Goal: Find specific page/section: Find specific page/section

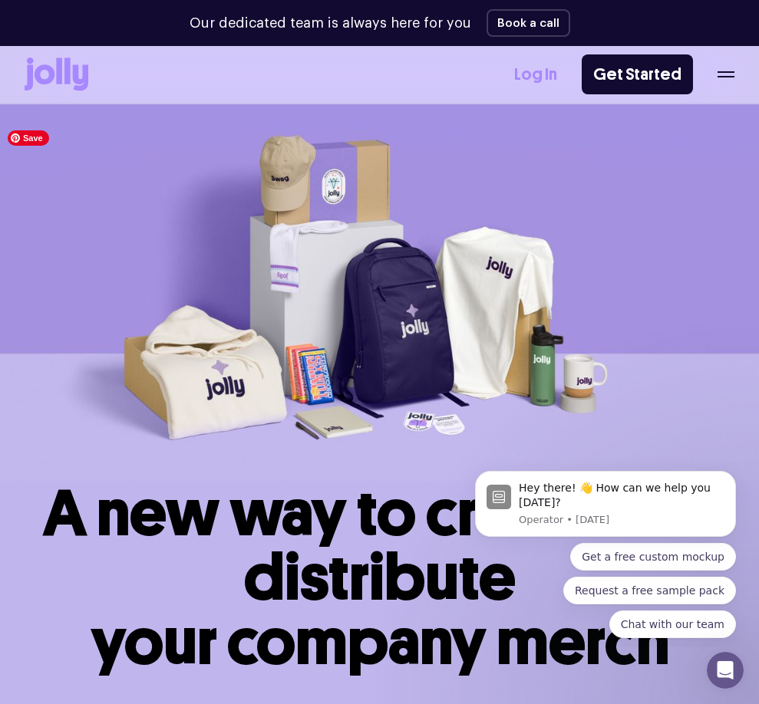
scroll to position [447, 0]
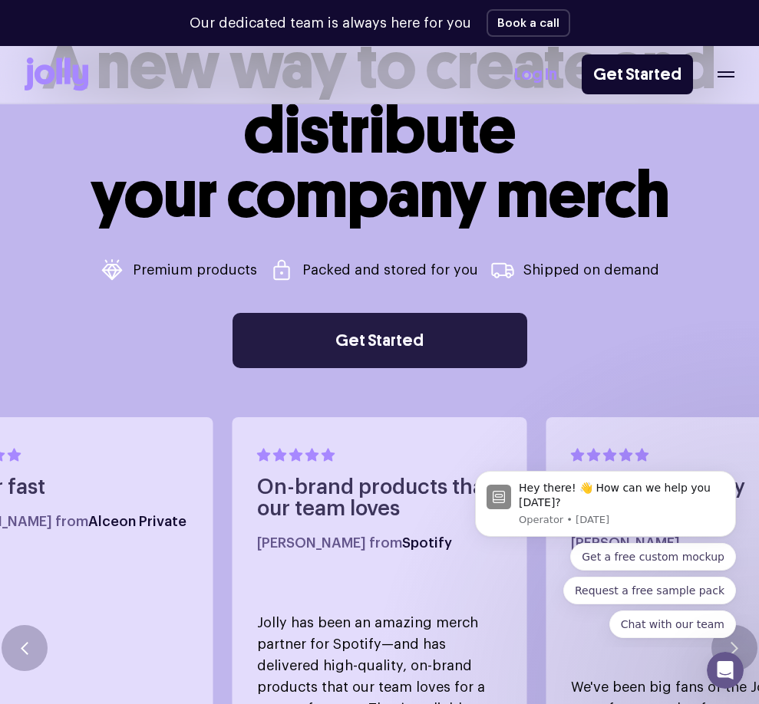
click at [415, 341] on link "Get Started" at bounding box center [379, 340] width 295 height 55
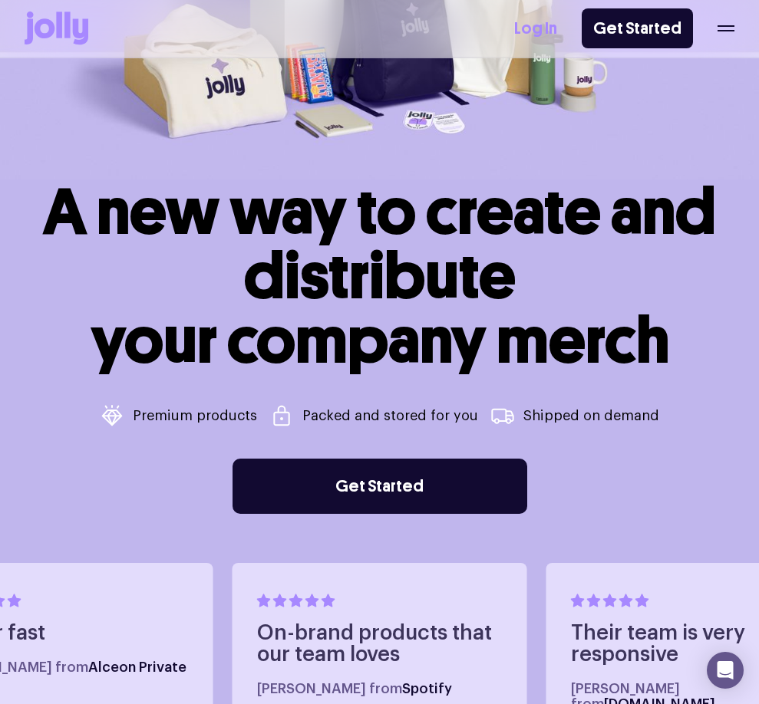
scroll to position [239, 0]
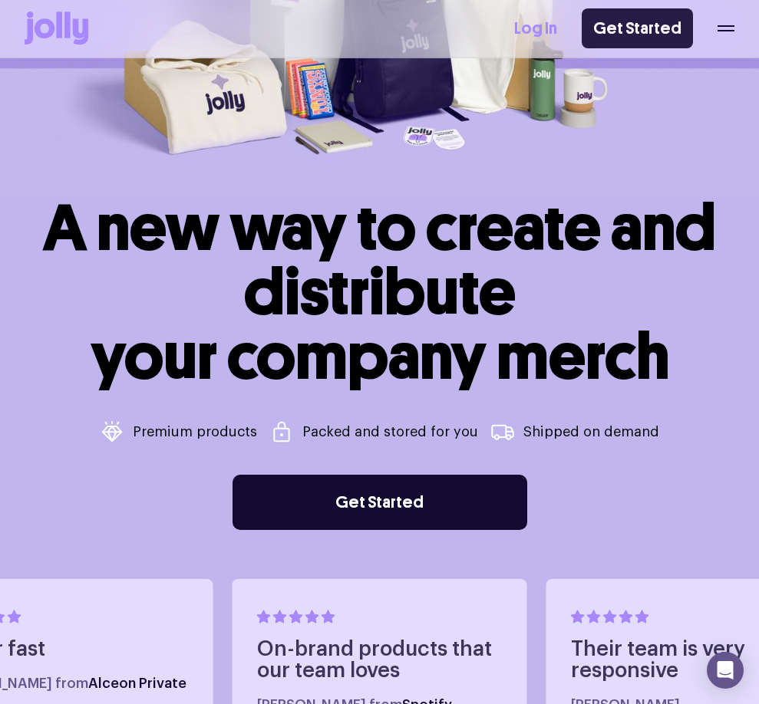
click at [612, 41] on link "Get Started" at bounding box center [636, 28] width 111 height 40
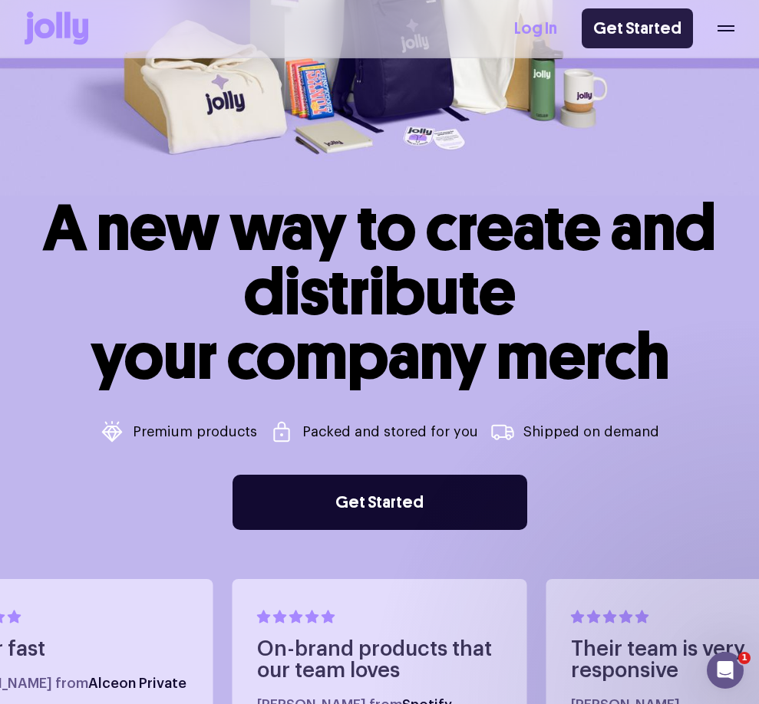
scroll to position [0, 0]
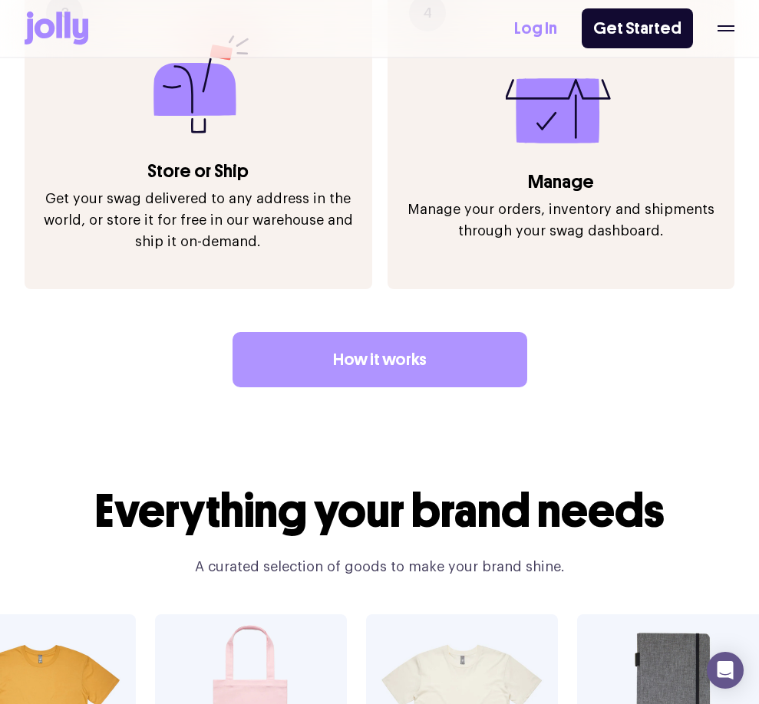
click at [424, 336] on link "How it works" at bounding box center [379, 359] width 295 height 55
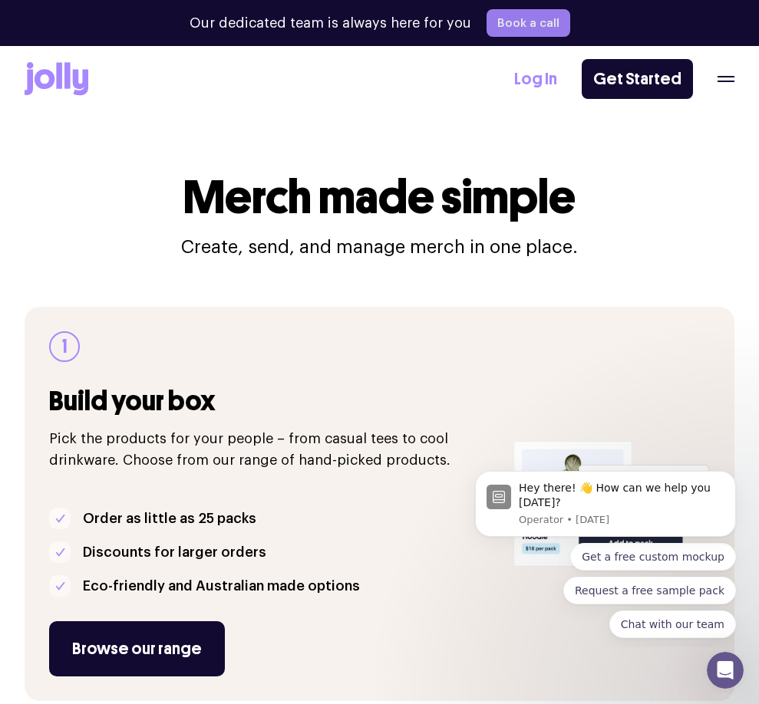
click at [512, 19] on button "Book a call" at bounding box center [528, 23] width 84 height 28
